Goal: Find specific page/section: Find specific page/section

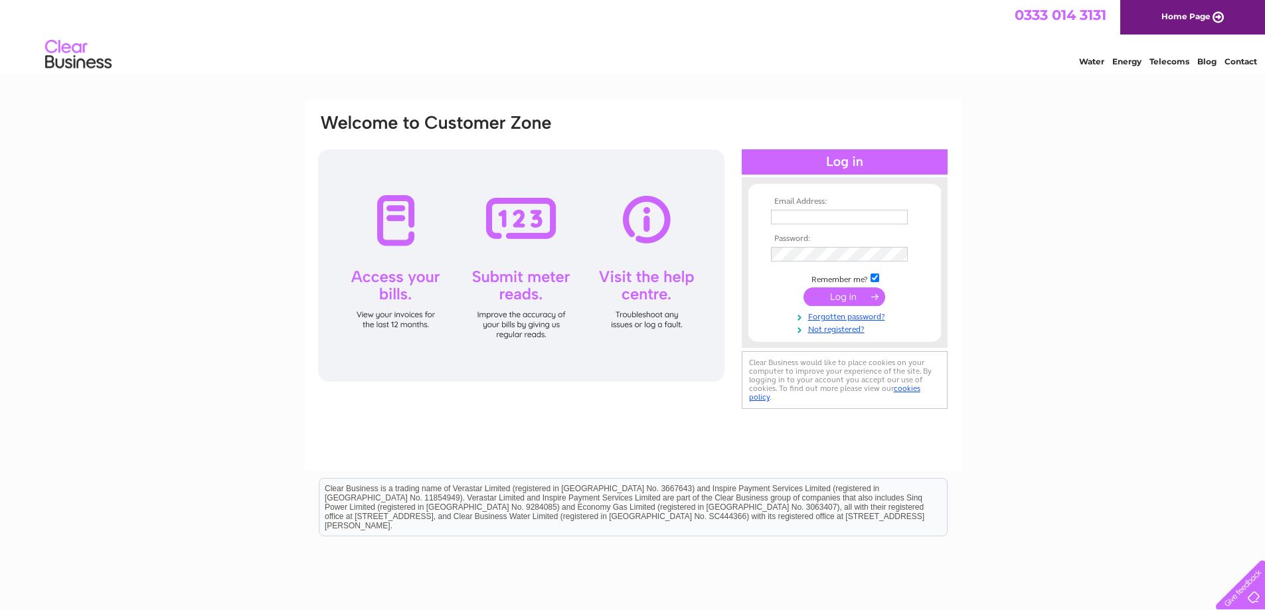
type input "admin@boulevardcareltd.co.uk"
click at [832, 294] on input "submit" at bounding box center [845, 297] width 82 height 19
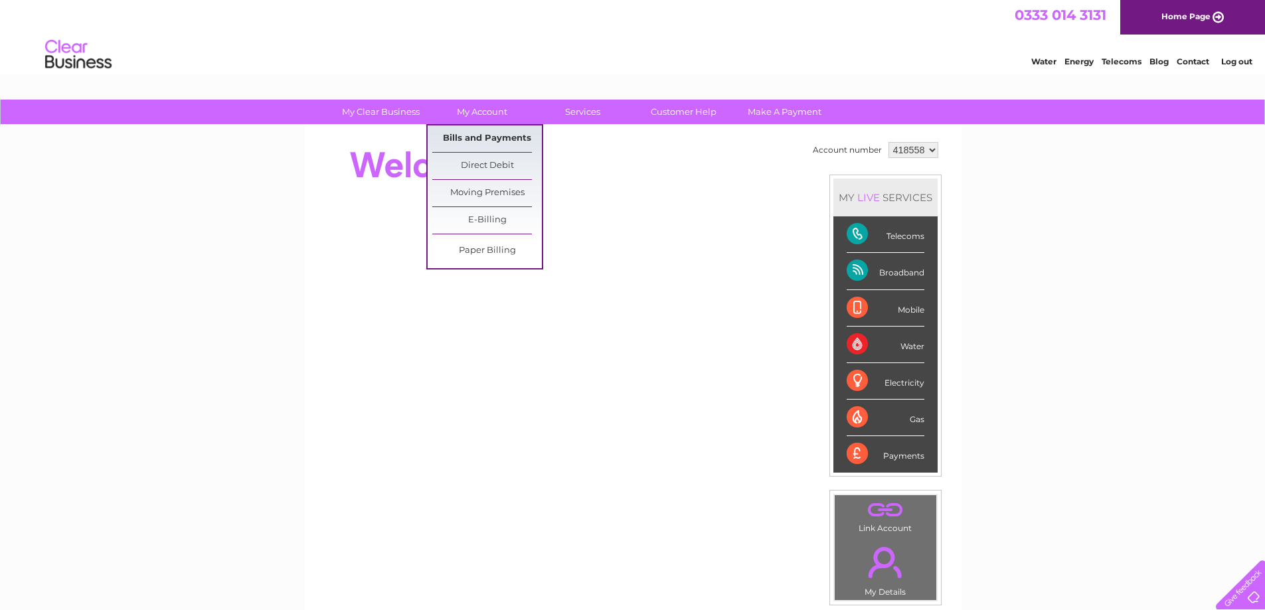
click at [472, 134] on link "Bills and Payments" at bounding box center [487, 139] width 110 height 27
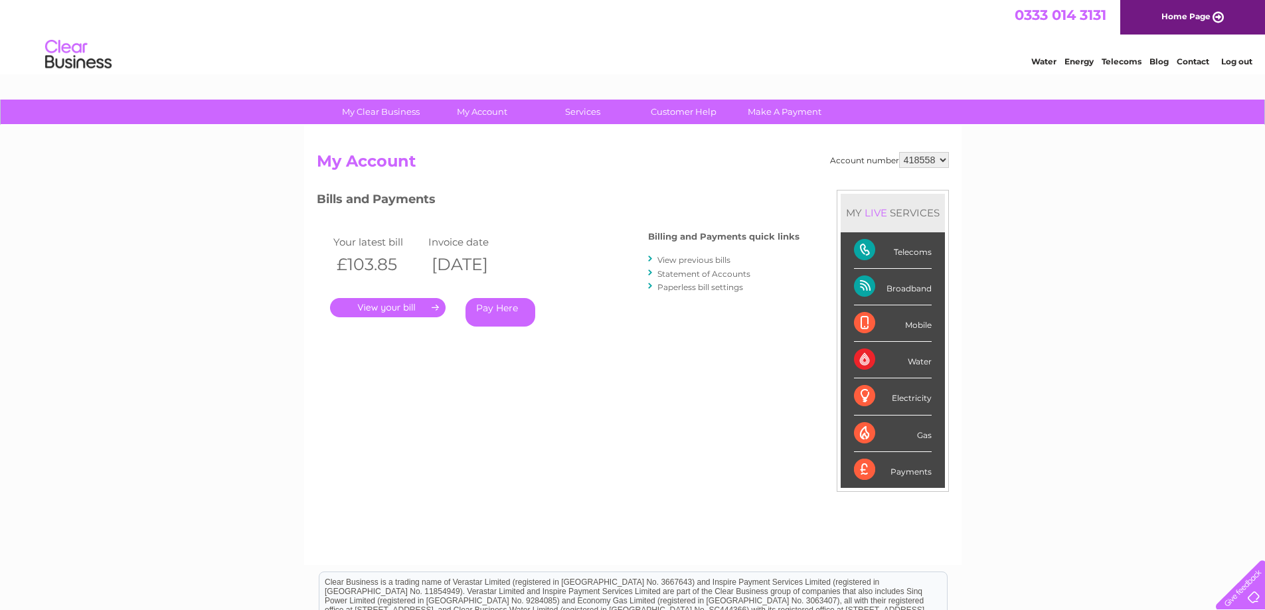
click at [377, 303] on link "." at bounding box center [388, 307] width 116 height 19
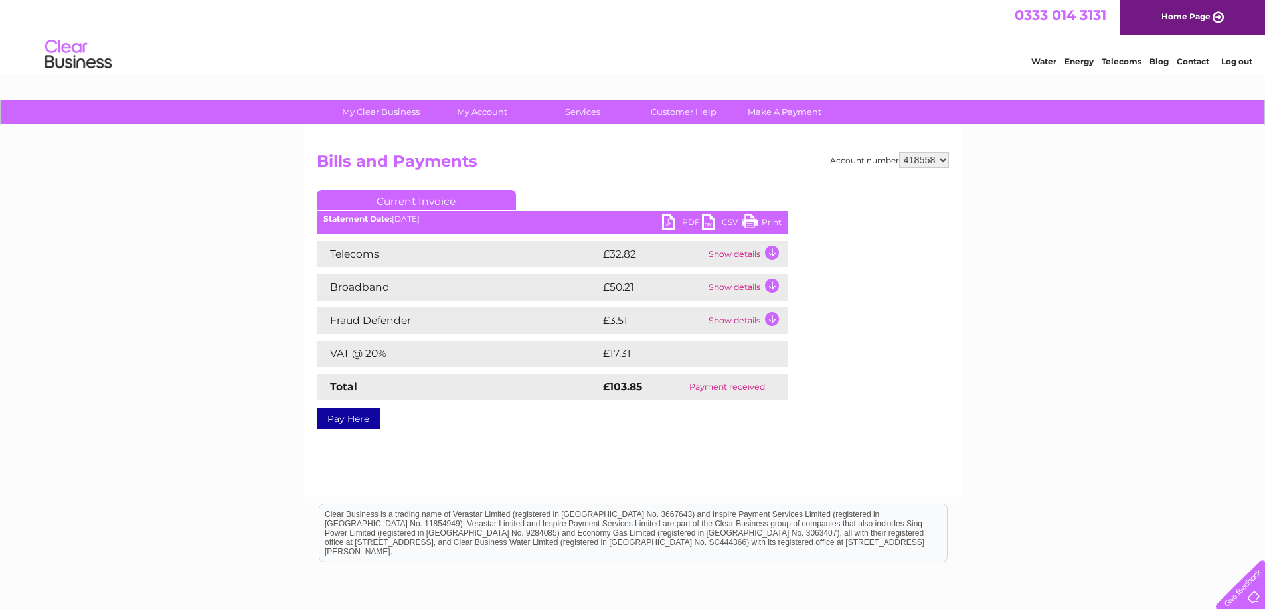
click at [672, 224] on link "PDF" at bounding box center [682, 224] width 40 height 19
